Goal: Find specific page/section: Find specific page/section

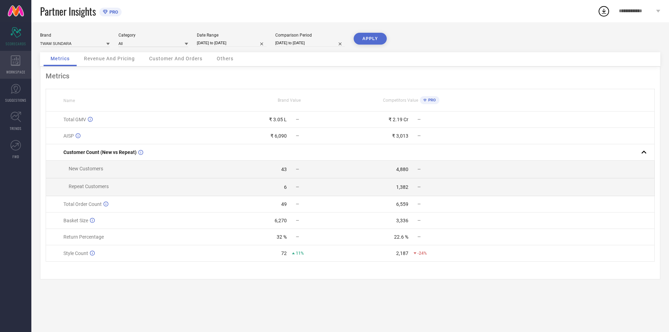
click at [25, 69] on div "WORKSPACE" at bounding box center [15, 65] width 31 height 28
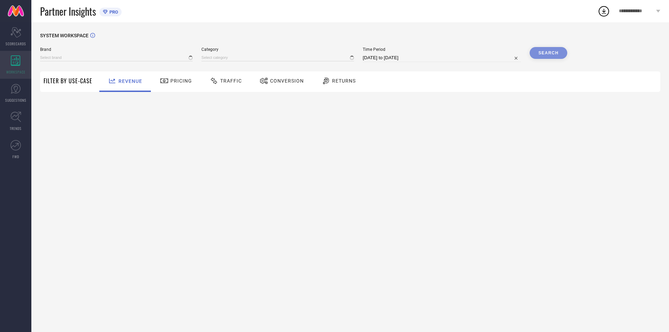
type input "TWAM SUNDARA"
type input "All"
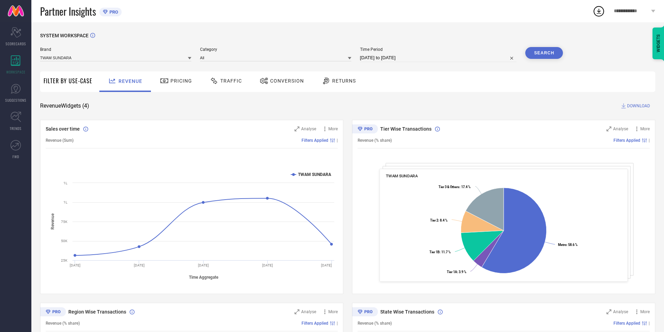
click at [332, 79] on span "Returns" at bounding box center [344, 81] width 24 height 6
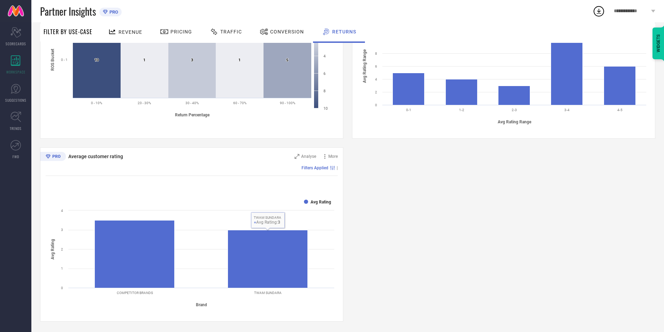
scroll to position [199, 0]
